Goal: Obtain resource: Download file/media

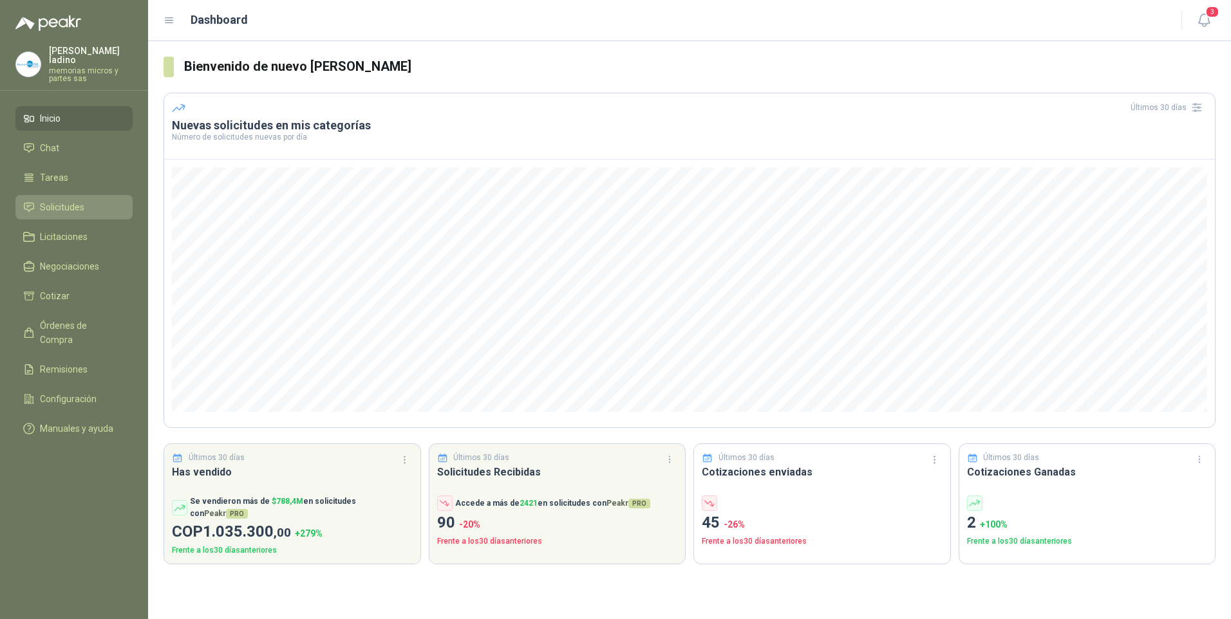
click at [54, 200] on span "Solicitudes" at bounding box center [62, 207] width 44 height 14
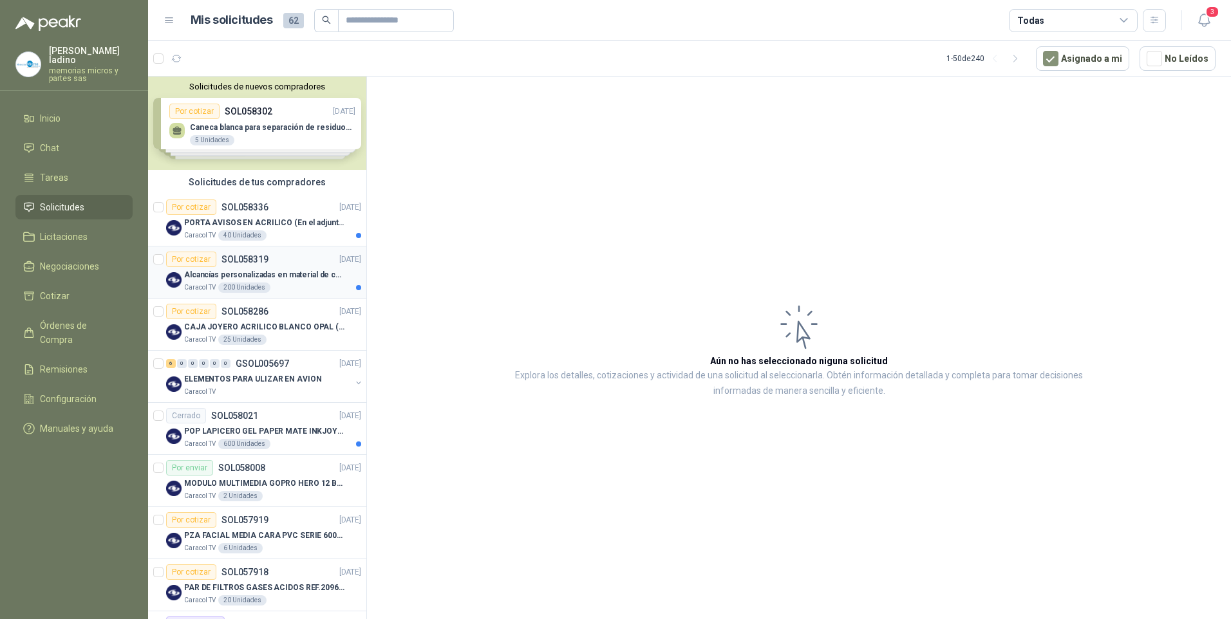
click at [204, 259] on div "Por cotizar" at bounding box center [191, 259] width 50 height 15
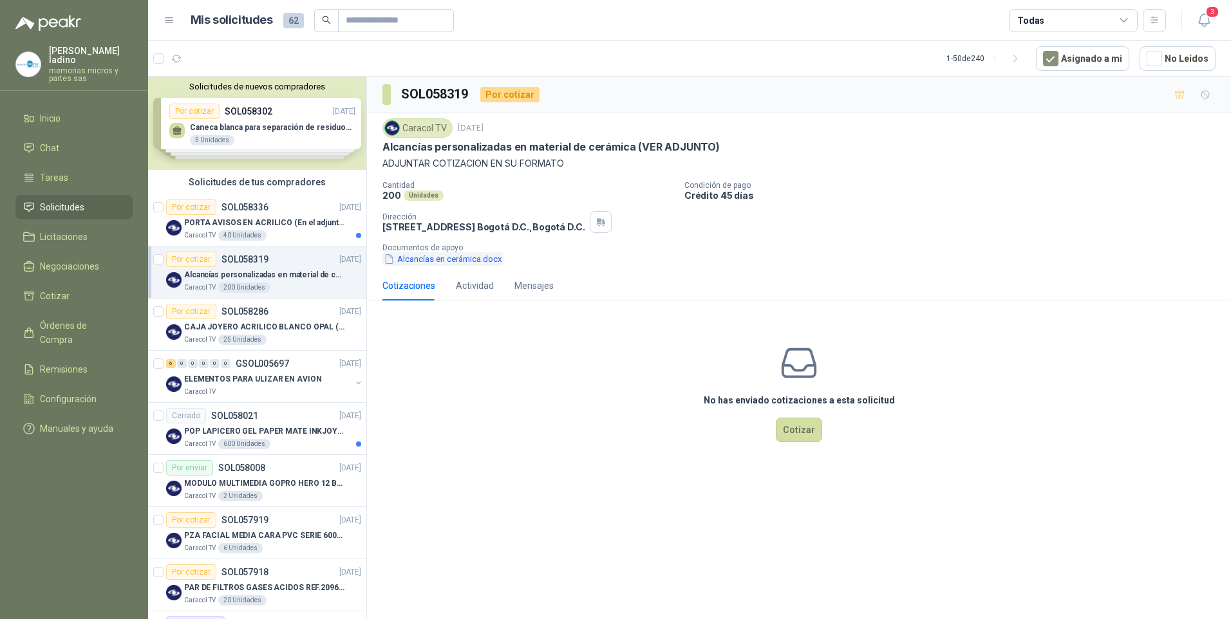
click at [435, 256] on button "Alcancías en cerámica.docx" at bounding box center [442, 259] width 121 height 14
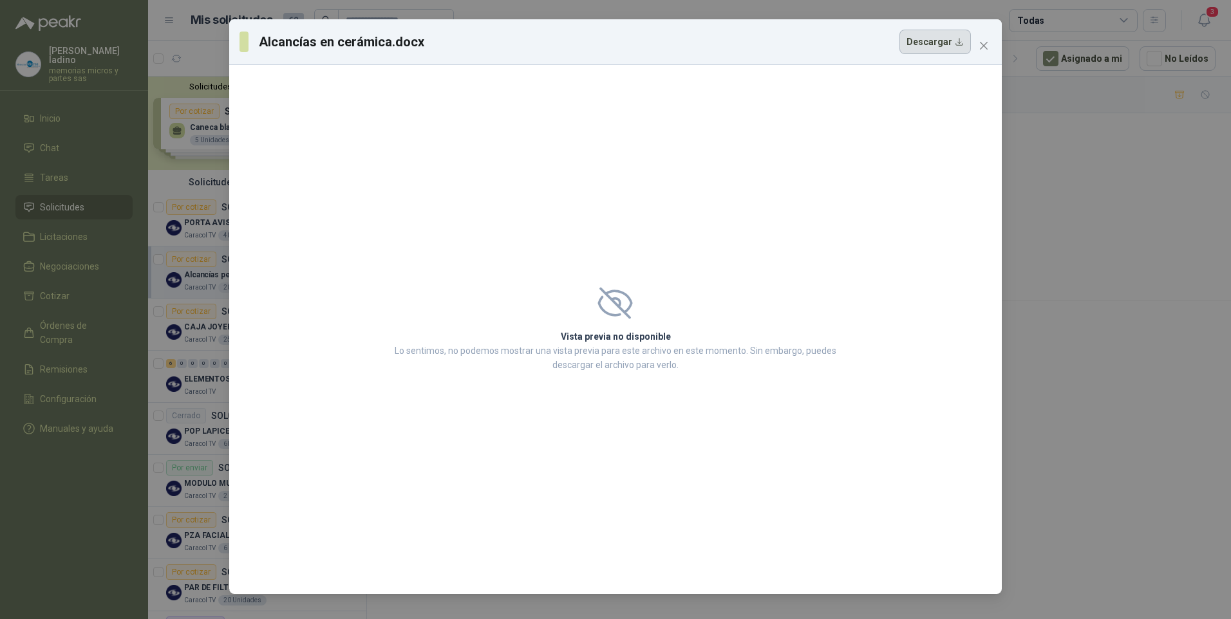
drag, startPoint x: 923, startPoint y: 43, endPoint x: 923, endPoint y: 51, distance: 7.7
click at [923, 44] on button "Descargar" at bounding box center [934, 42] width 71 height 24
click at [986, 41] on icon "close" at bounding box center [984, 46] width 10 height 10
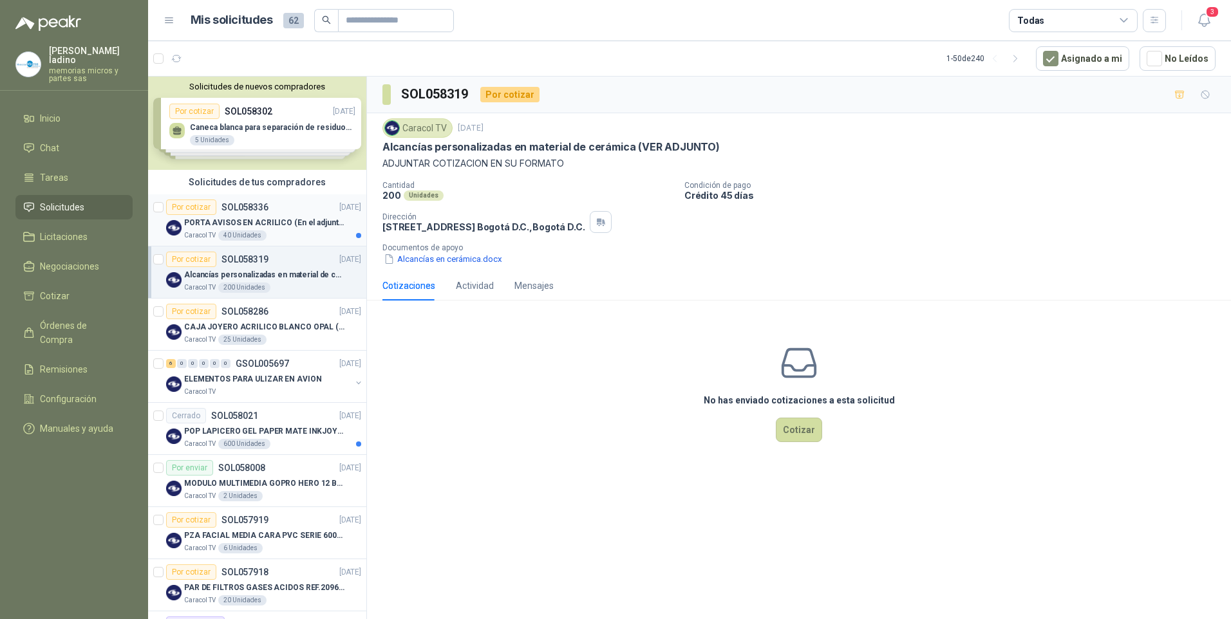
click at [196, 208] on div "Por cotizar" at bounding box center [191, 207] width 50 height 15
click at [435, 258] on button "BOLSILLO EN ACRILICO.docx" at bounding box center [444, 259] width 125 height 14
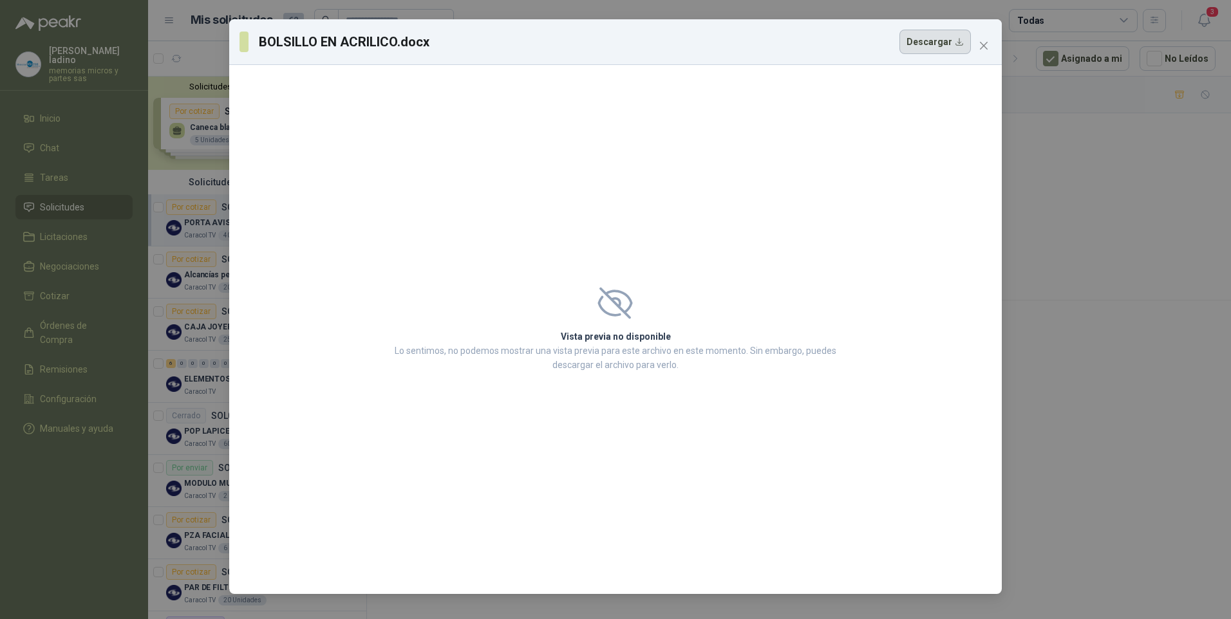
click at [939, 41] on button "Descargar" at bounding box center [934, 42] width 71 height 24
click at [1136, 146] on div "BOLSILLO EN ACRILICO.docx Descargar Vista previa no disponible Lo sentimos, no …" at bounding box center [615, 309] width 1231 height 619
